Goal: Information Seeking & Learning: Find specific fact

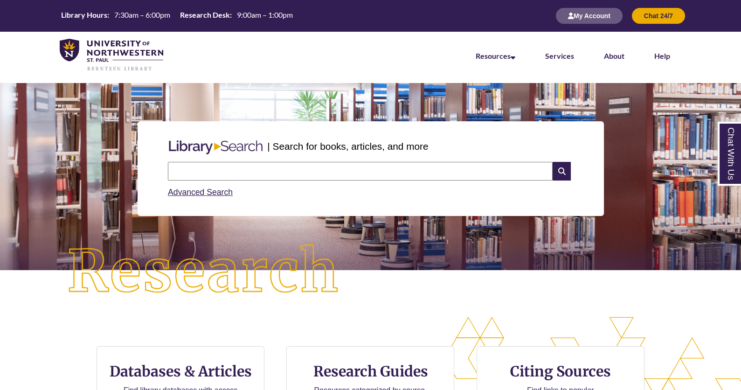
click at [226, 162] on input "text" at bounding box center [360, 171] width 385 height 19
type input "**********"
click at [259, 171] on input "text" at bounding box center [360, 171] width 385 height 19
type input "**********"
